Goal: Navigation & Orientation: Find specific page/section

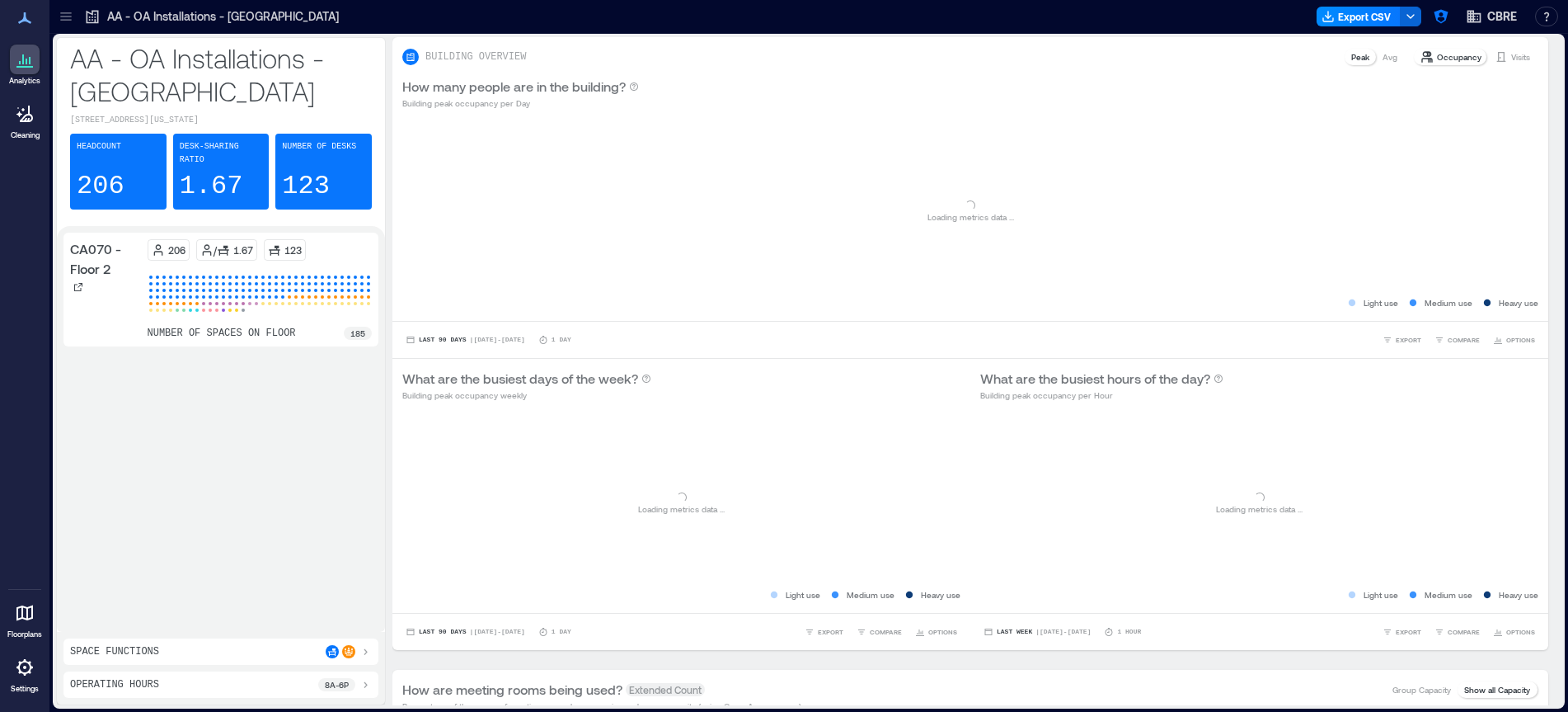
click at [73, 12] on icon at bounding box center [66, 16] width 17 height 17
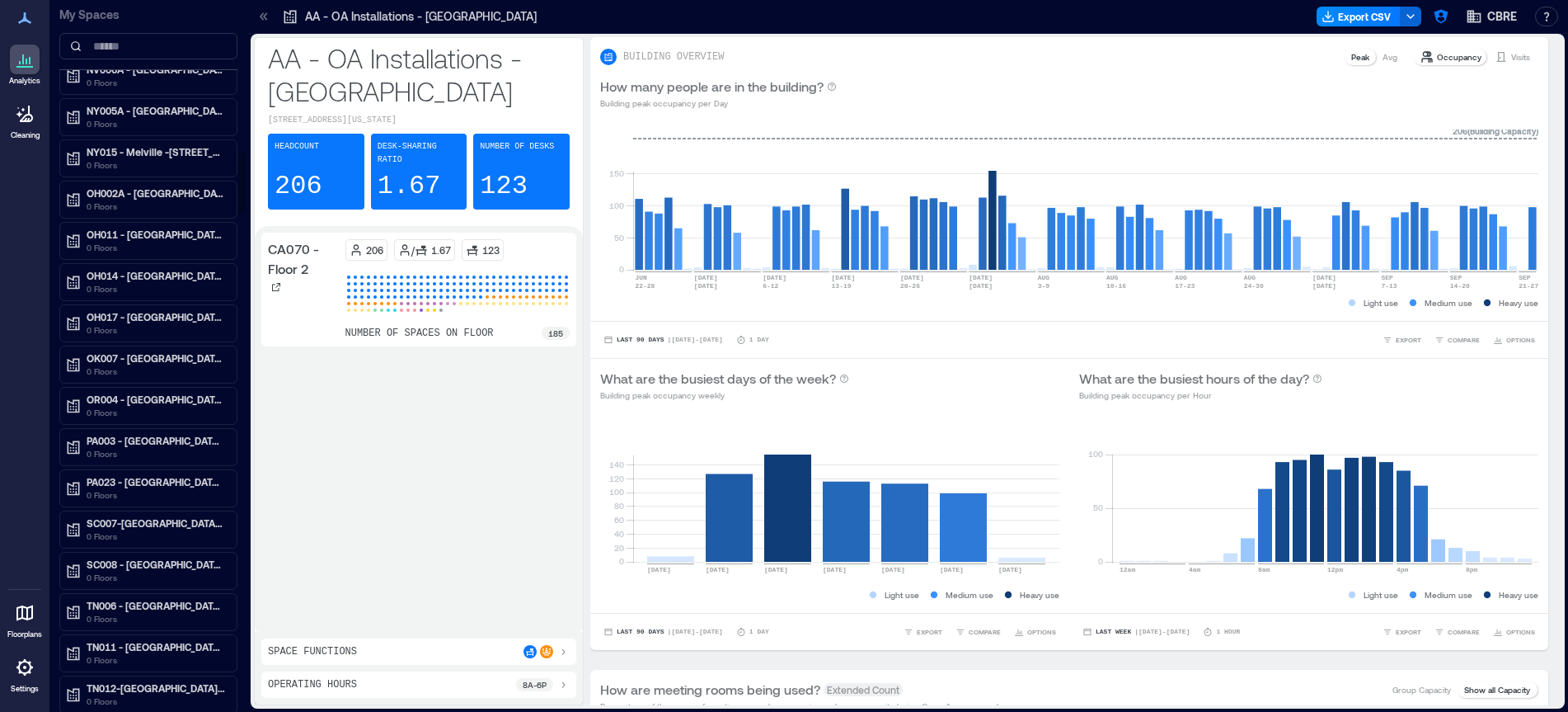
scroll to position [1794, 0]
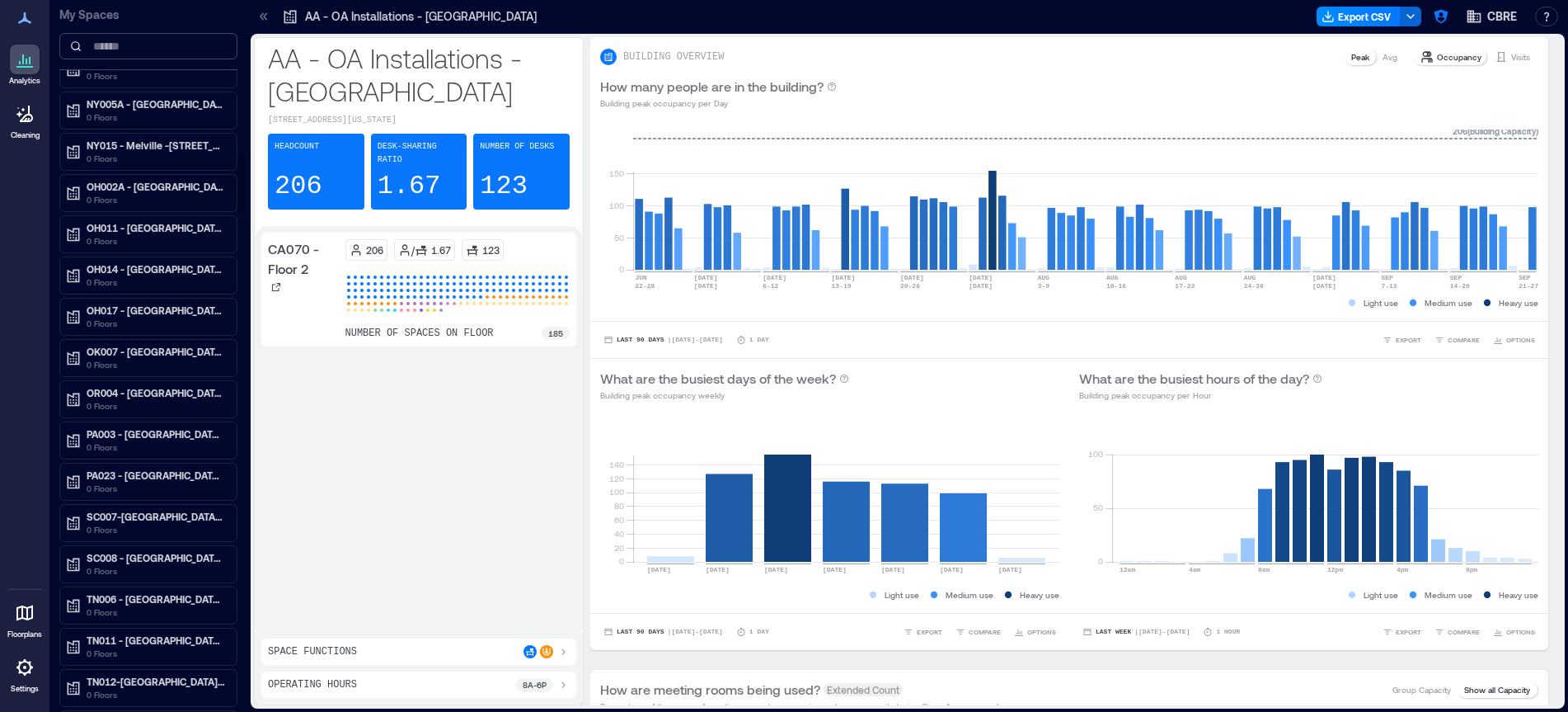
click at [161, 48] on input at bounding box center [148, 46] width 178 height 26
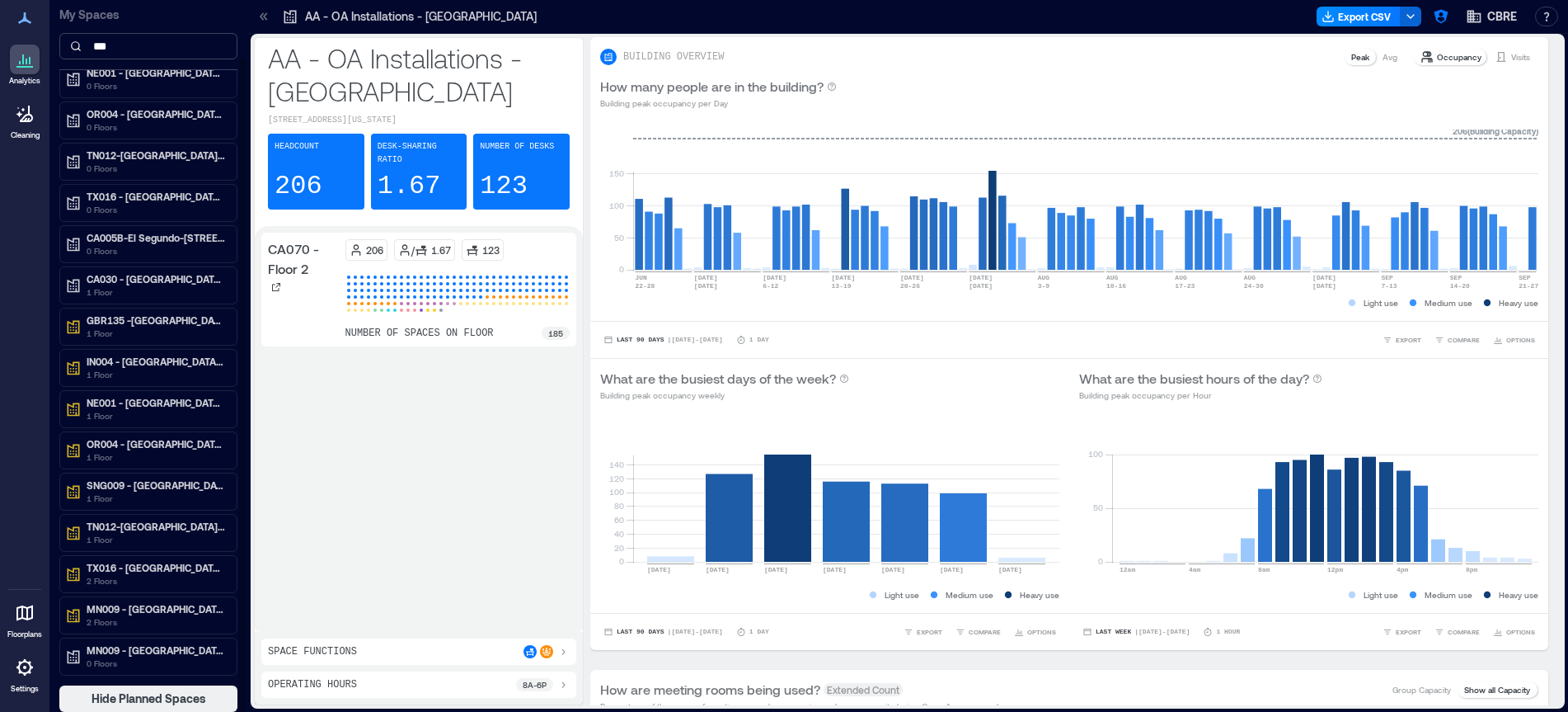
scroll to position [0, 0]
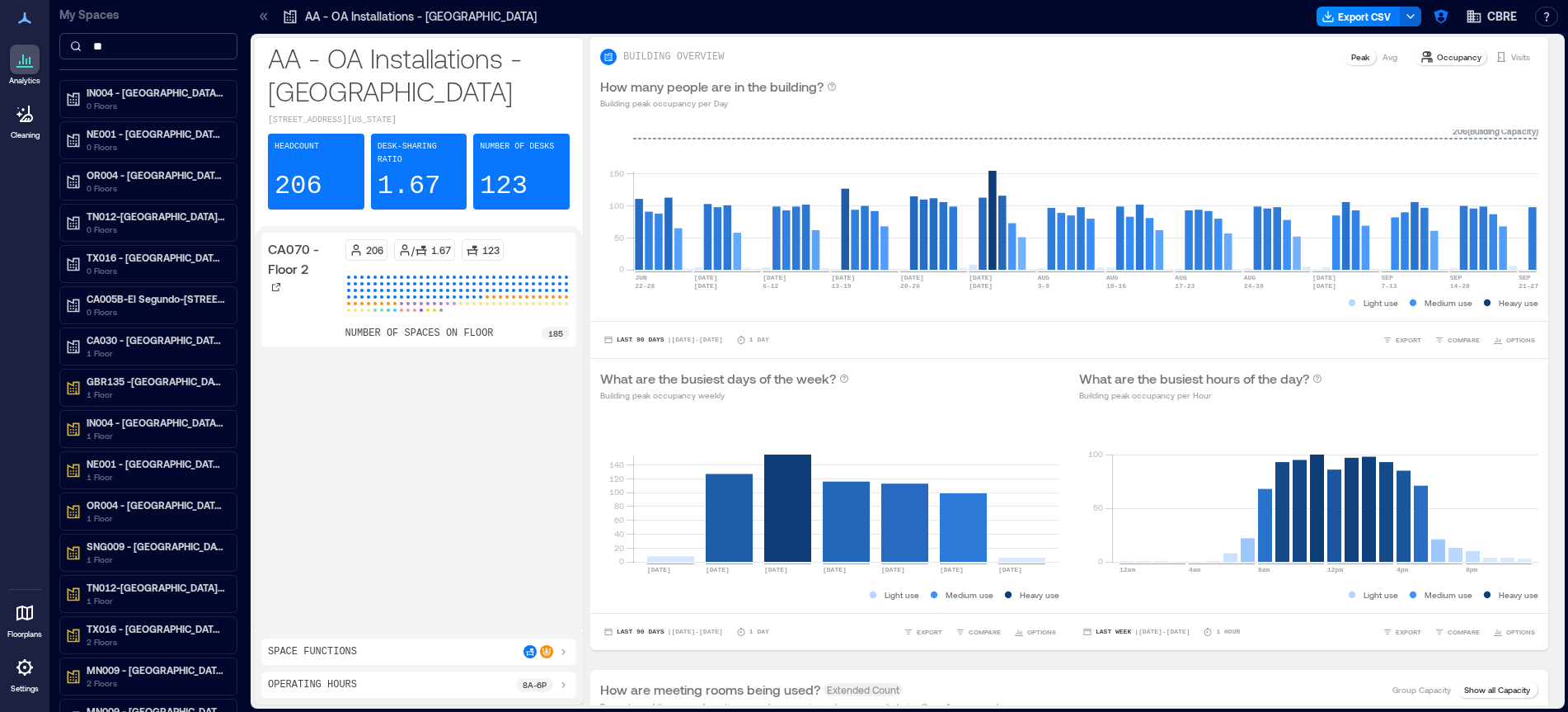
type input "*"
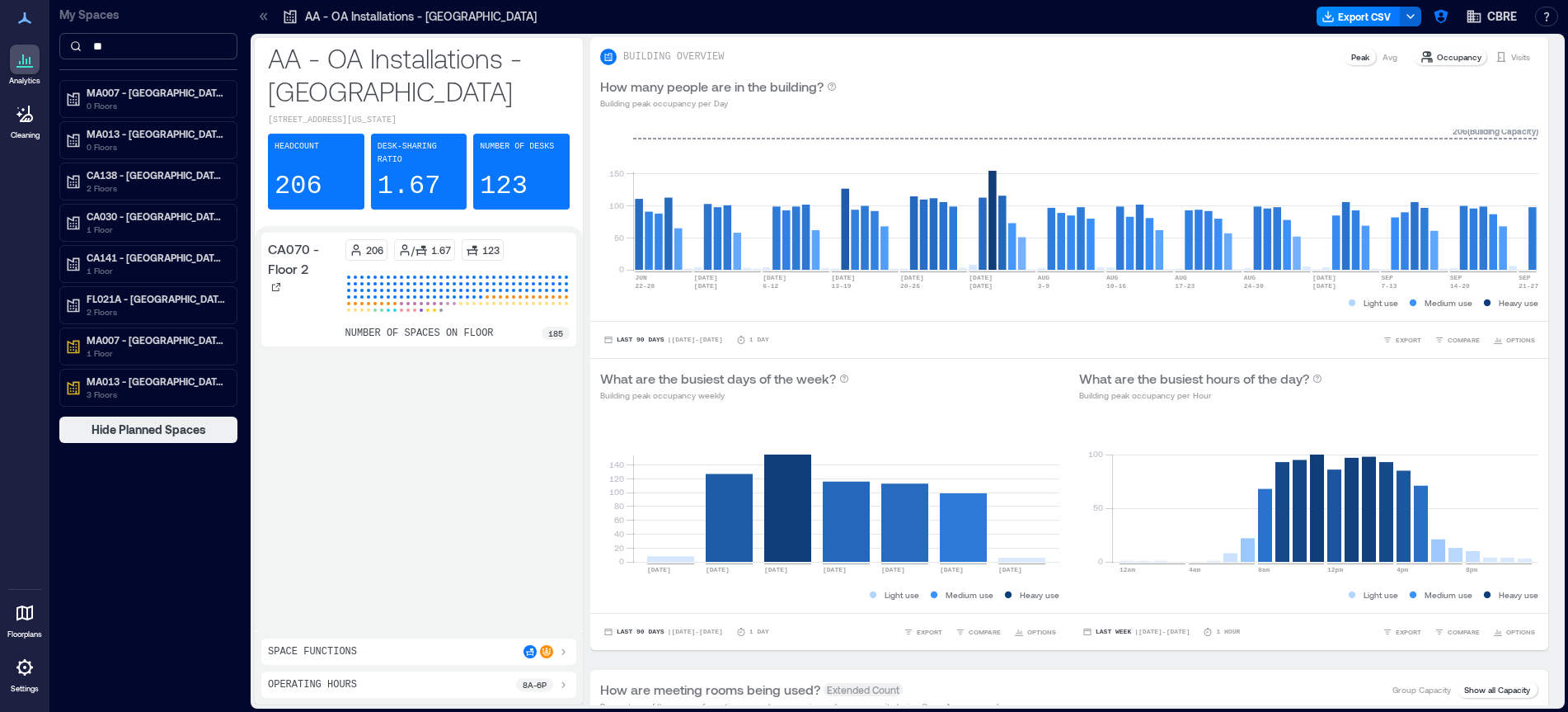
type input "*"
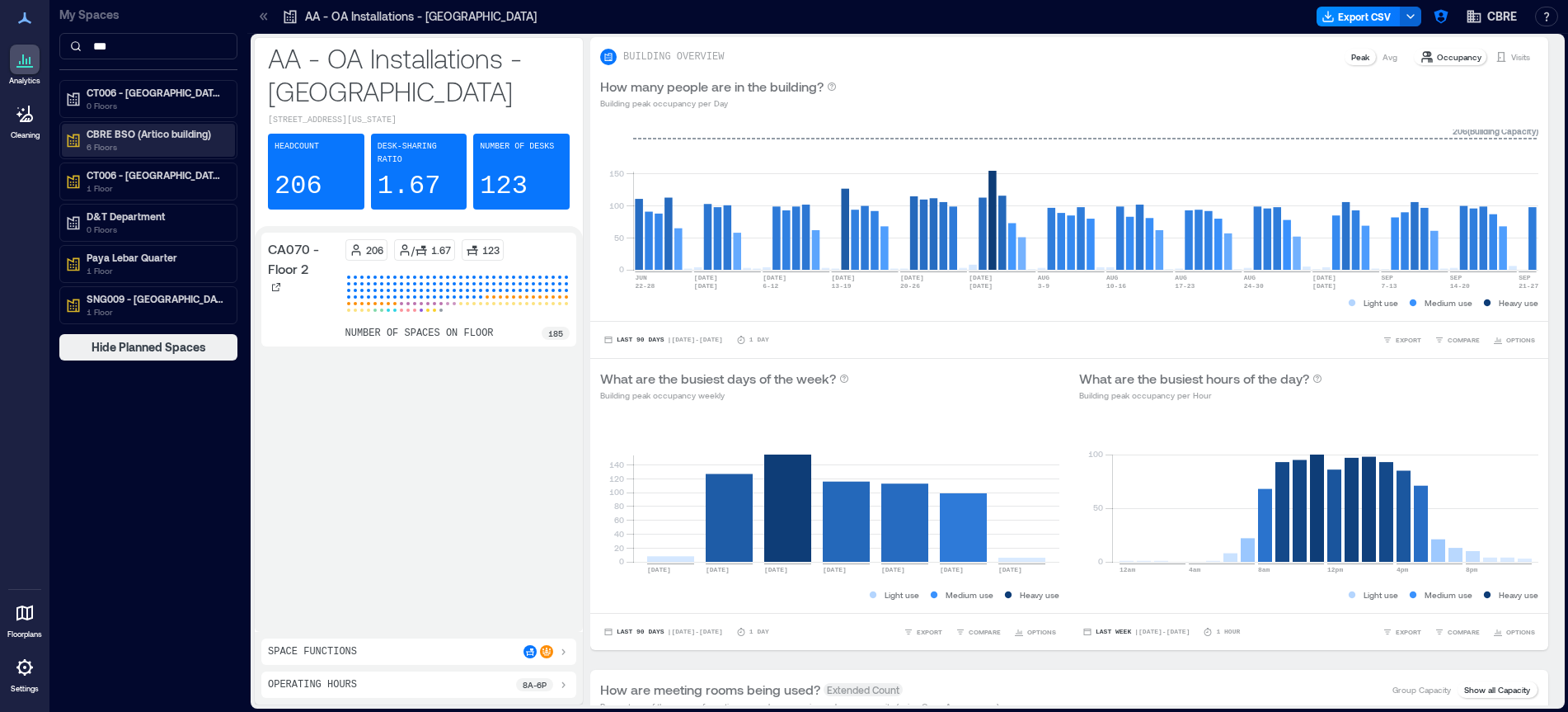
type input "***"
click at [176, 142] on p "6 Floors" at bounding box center [156, 146] width 138 height 13
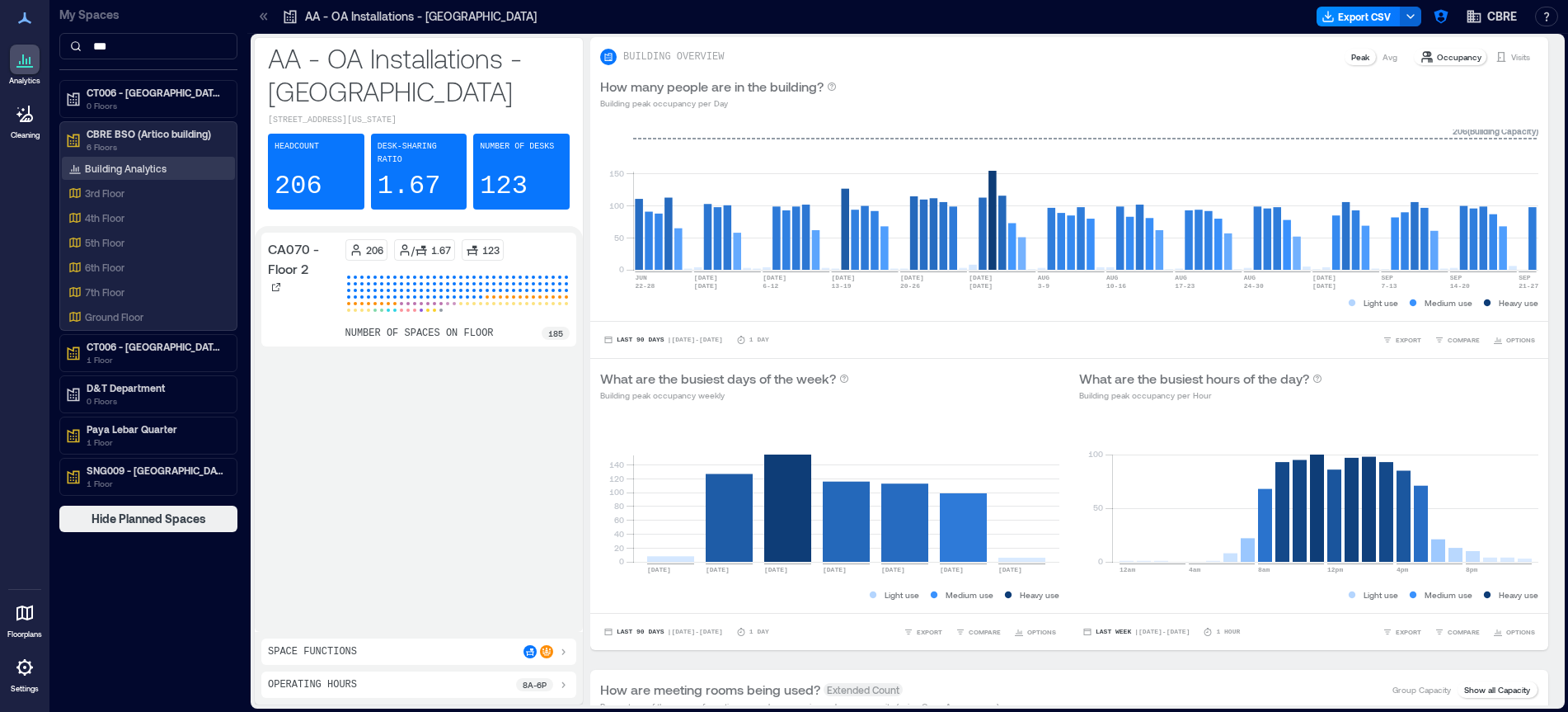
click at [136, 173] on p "Building Analytics" at bounding box center [125, 168] width 81 height 13
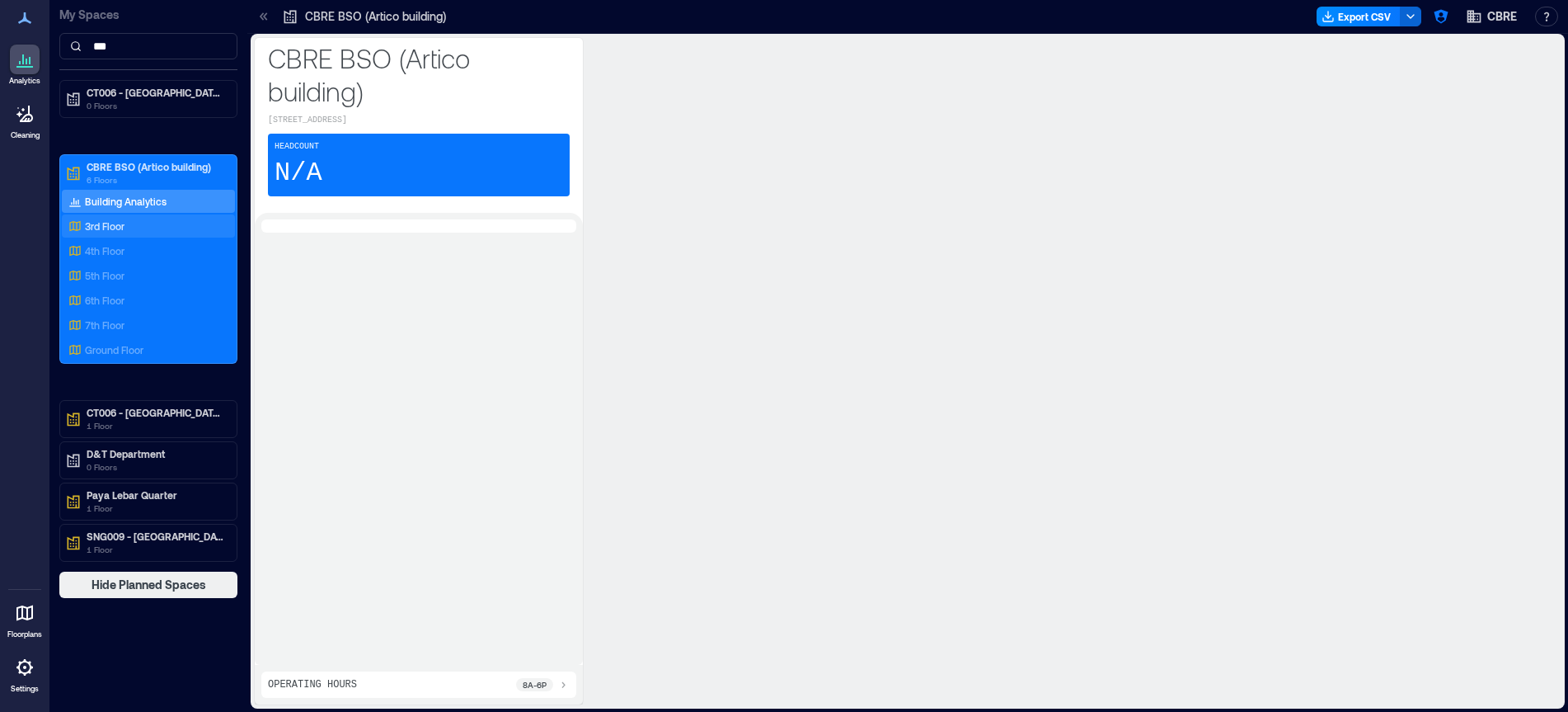
click at [151, 223] on div "3rd Floor" at bounding box center [144, 226] width 160 height 17
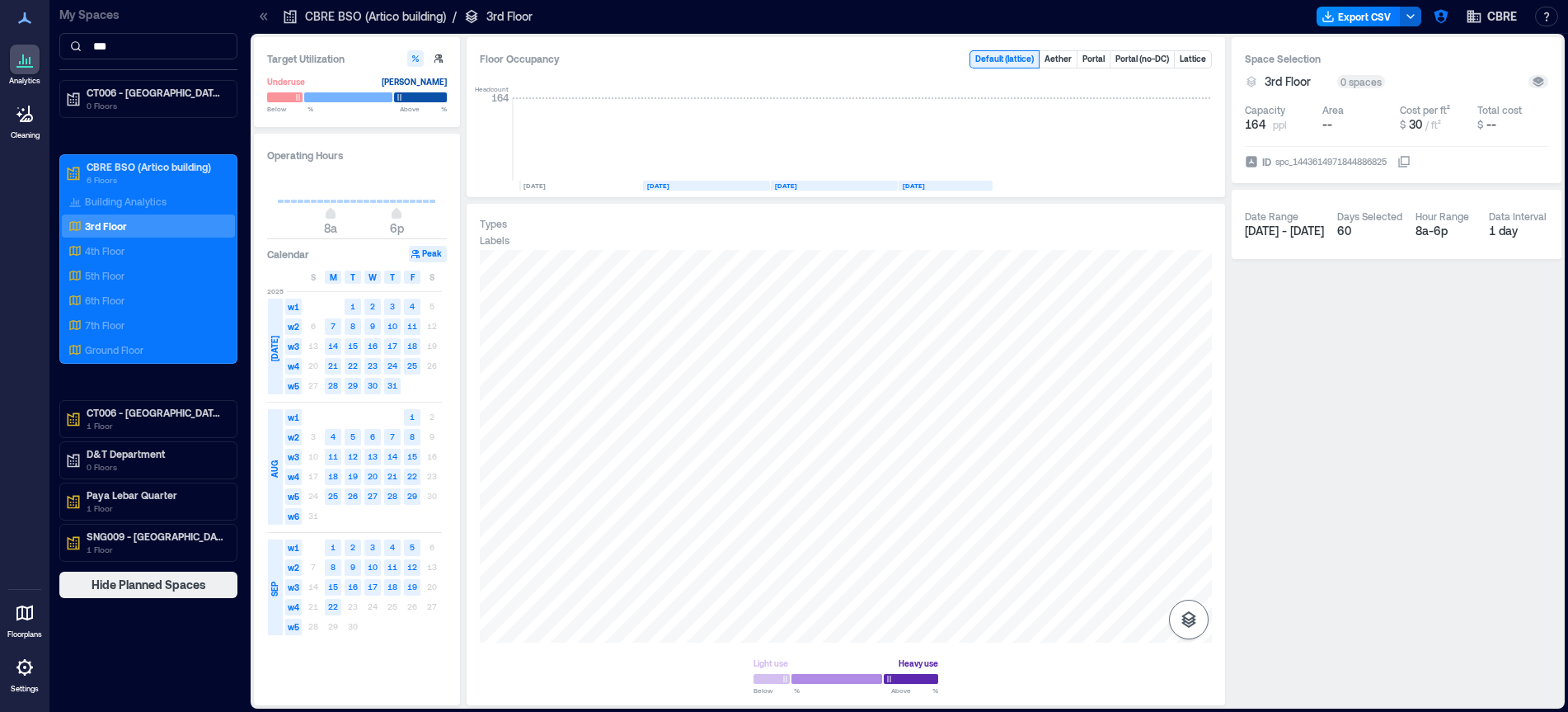
click at [1204, 616] on button "button" at bounding box center [1188, 618] width 39 height 39
click at [1199, 525] on div "Sensors" at bounding box center [1189, 537] width 32 height 30
click at [142, 247] on div "4th Floor" at bounding box center [144, 250] width 160 height 17
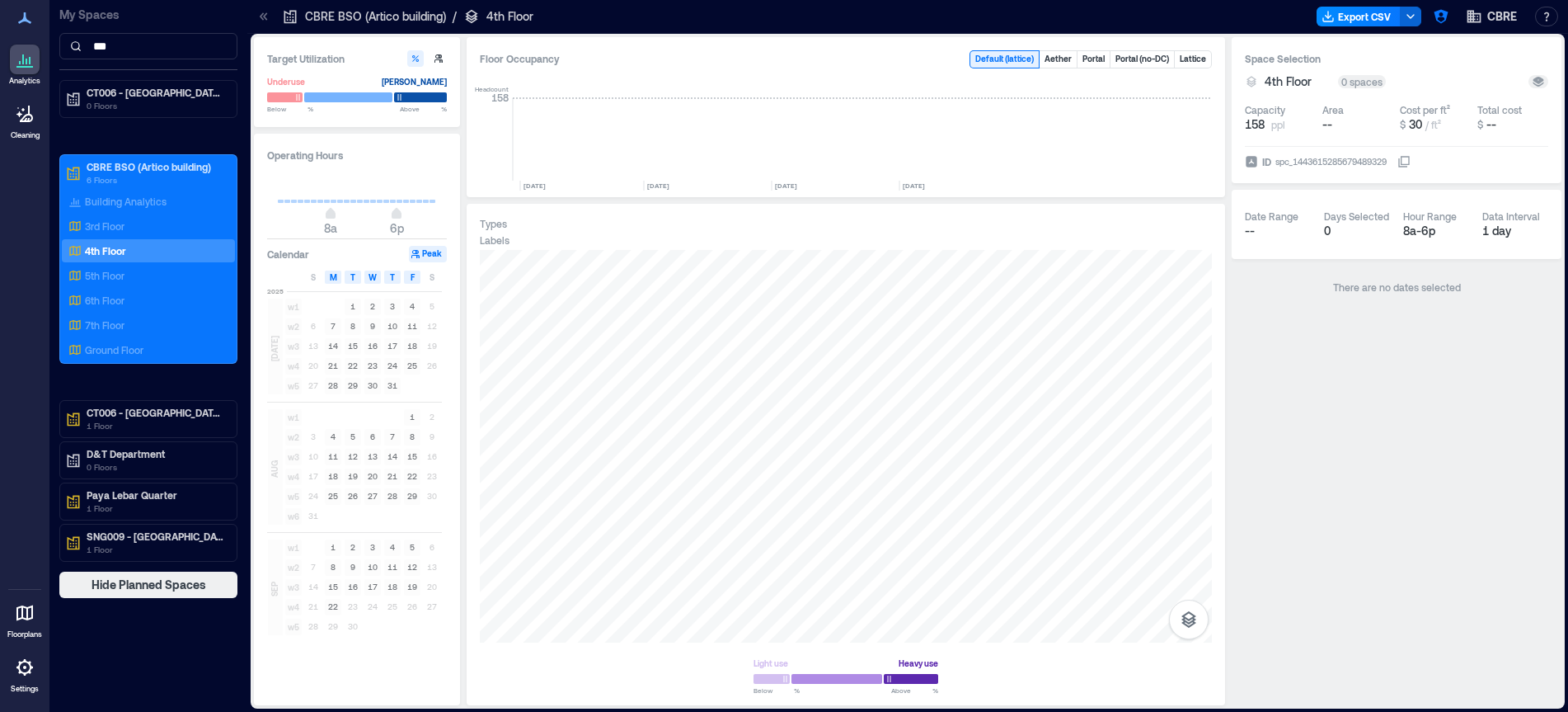
drag, startPoint x: 125, startPoint y: 271, endPoint x: 118, endPoint y: 288, distance: 18.4
click at [125, 272] on div "5th Floor" at bounding box center [144, 275] width 160 height 17
click at [115, 300] on p "6th Floor" at bounding box center [104, 300] width 39 height 13
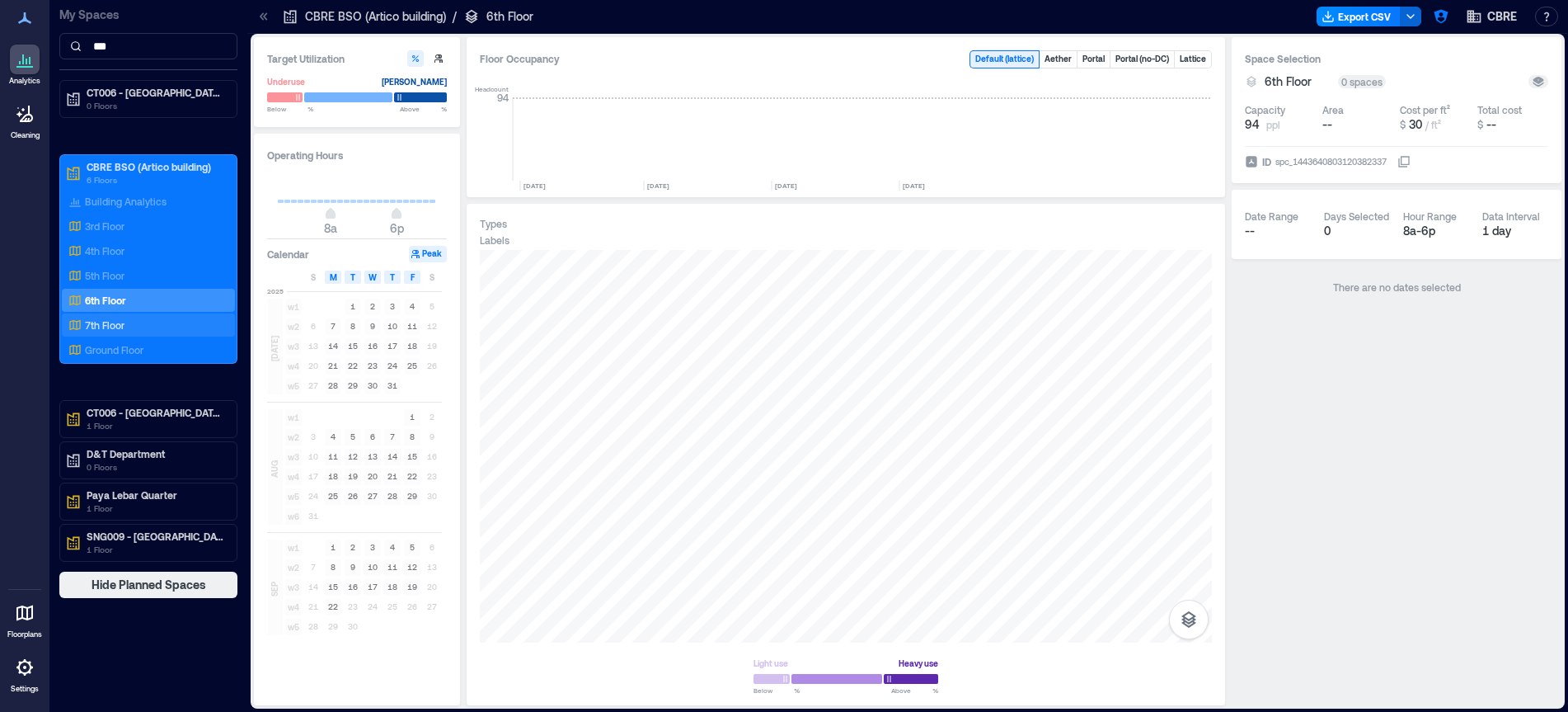
click at [115, 326] on p "7th Floor" at bounding box center [104, 324] width 39 height 13
click at [118, 345] on p "Ground Floor" at bounding box center [114, 349] width 59 height 13
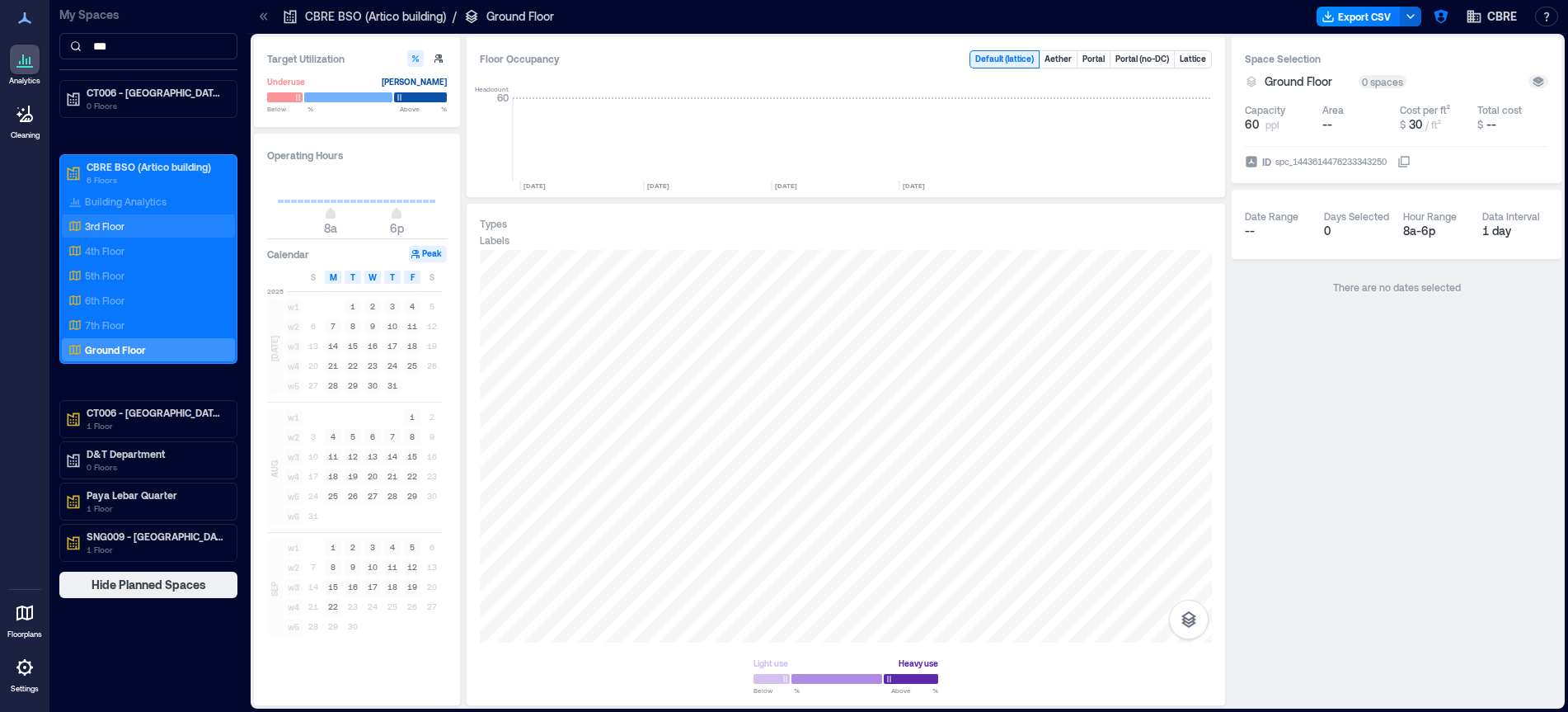
click at [117, 222] on p "3rd Floor" at bounding box center [104, 225] width 39 height 13
